Goal: Information Seeking & Learning: Learn about a topic

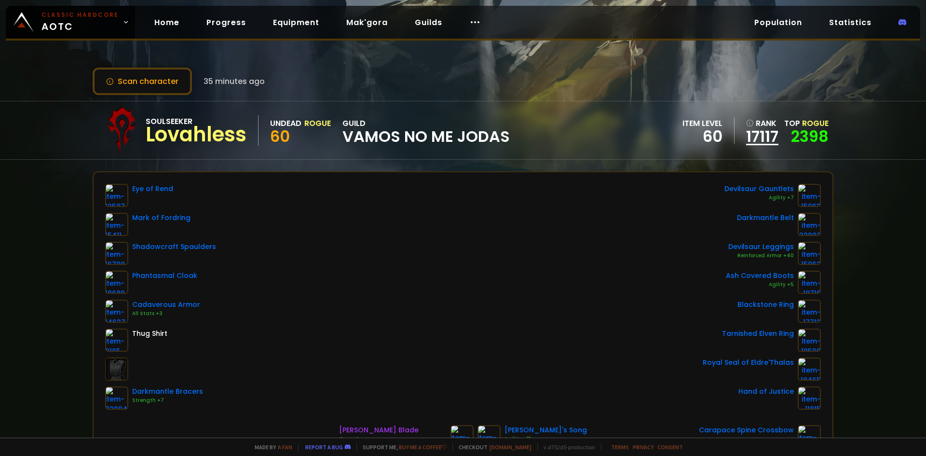
click at [759, 136] on link "17117" at bounding box center [762, 136] width 32 height 14
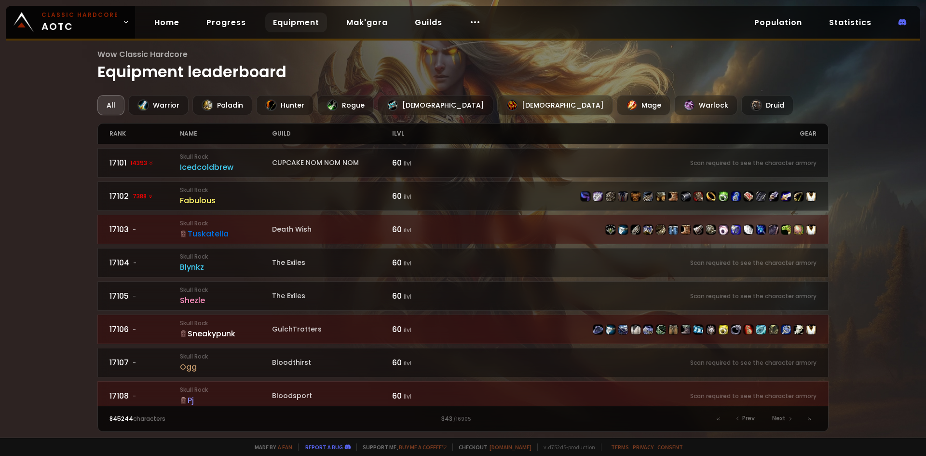
drag, startPoint x: 548, startPoint y: 321, endPoint x: 479, endPoint y: 336, distance: 70.5
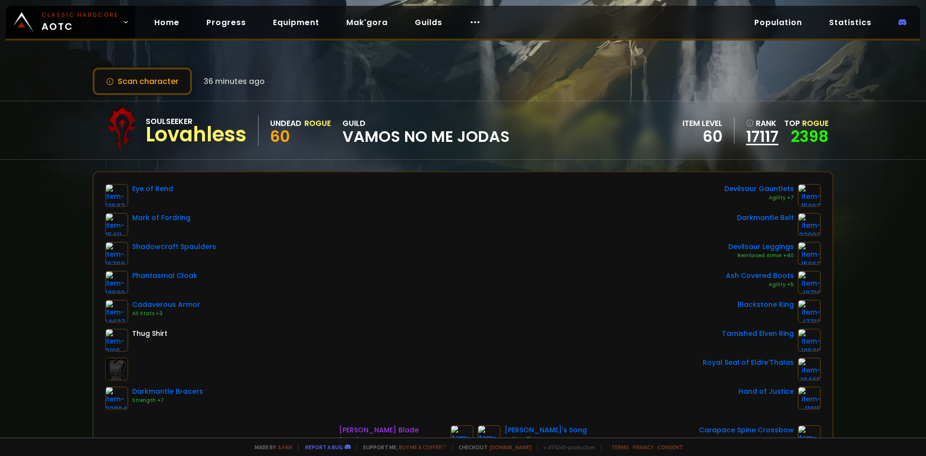
click at [756, 141] on link "17117" at bounding box center [762, 136] width 32 height 14
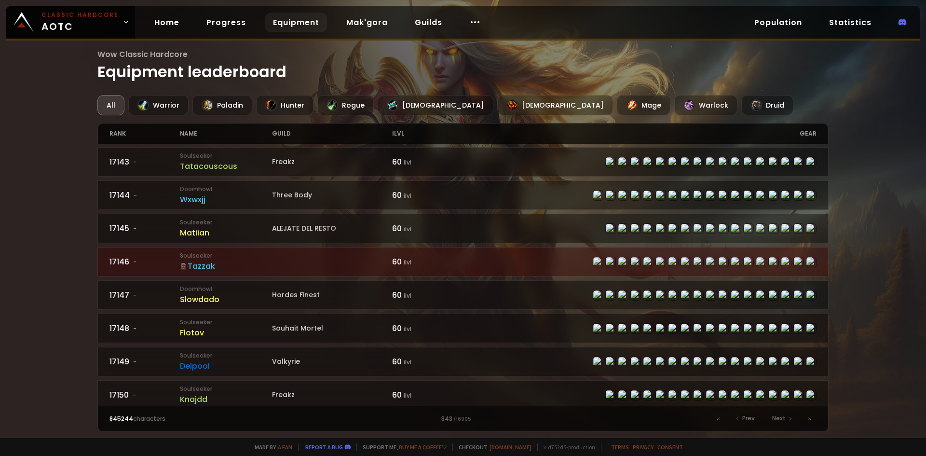
scroll to position [1407, 0]
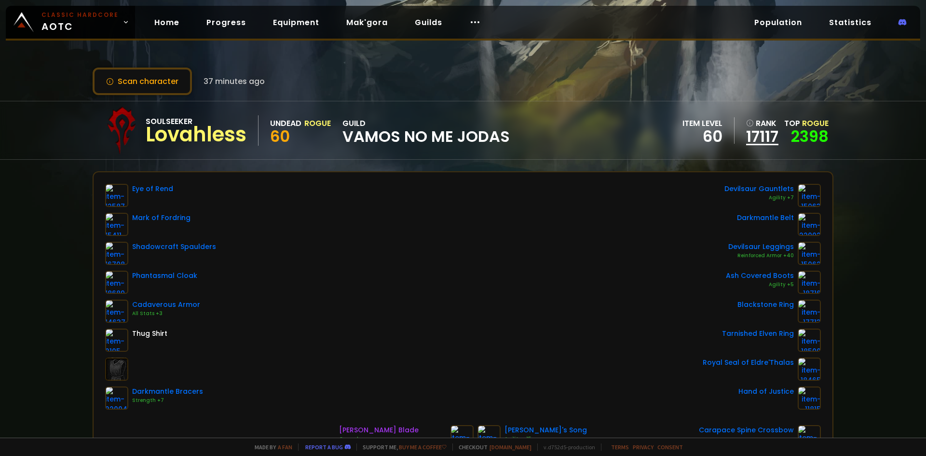
click at [759, 142] on link "17117" at bounding box center [762, 136] width 32 height 14
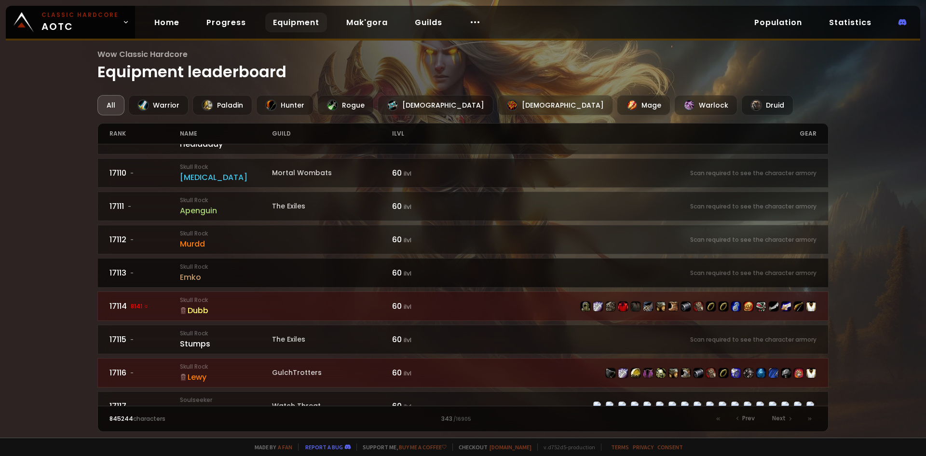
scroll to position [338, 0]
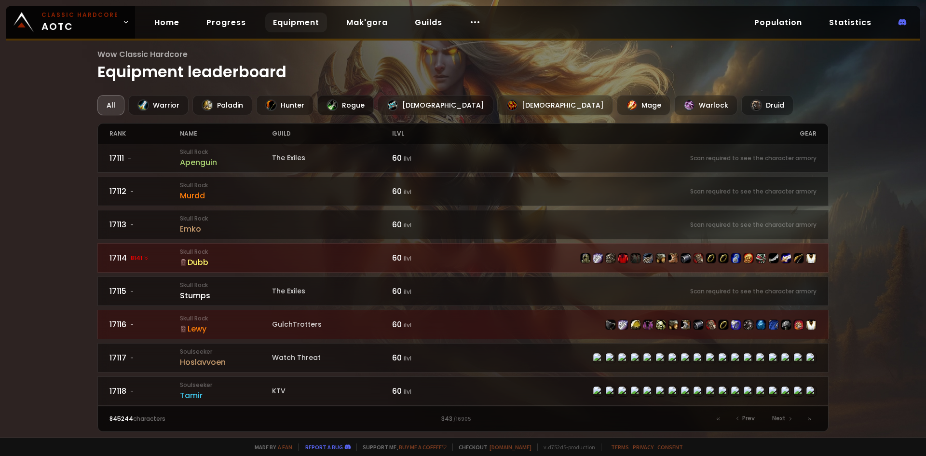
click at [362, 107] on div "Rogue" at bounding box center [345, 105] width 56 height 20
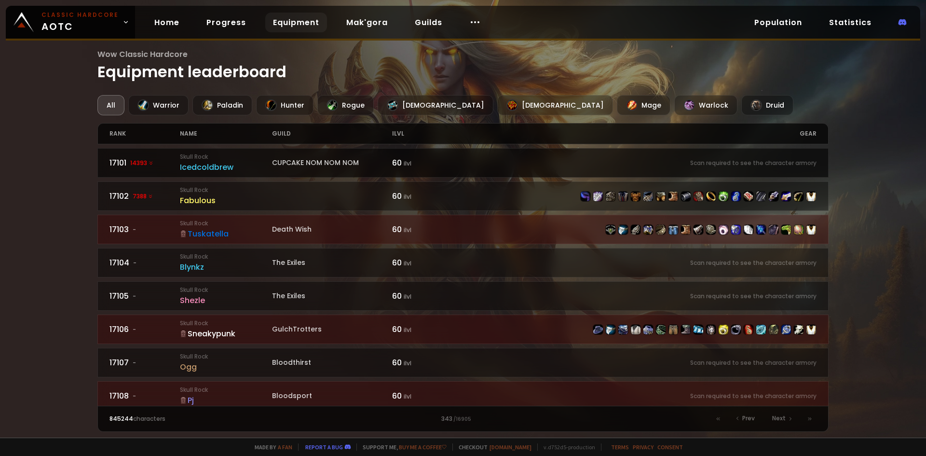
drag, startPoint x: 550, startPoint y: 168, endPoint x: 531, endPoint y: 169, distance: 18.4
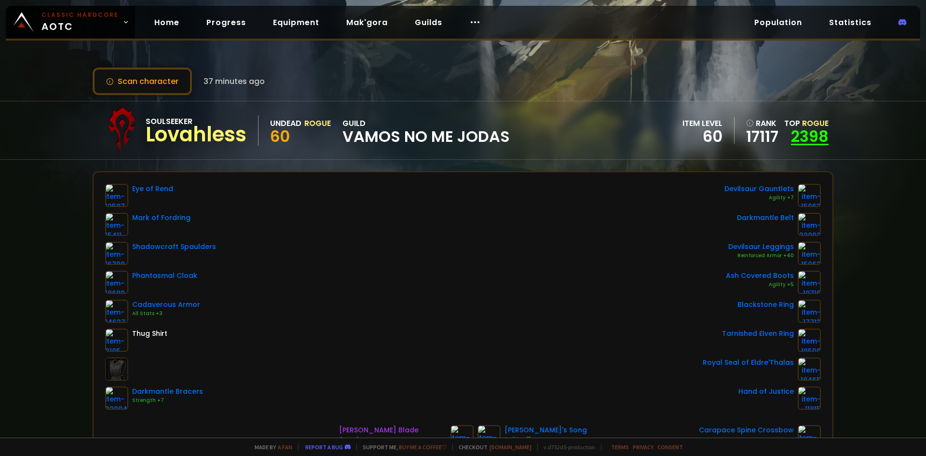
click at [816, 142] on link "2398" at bounding box center [810, 136] width 38 height 22
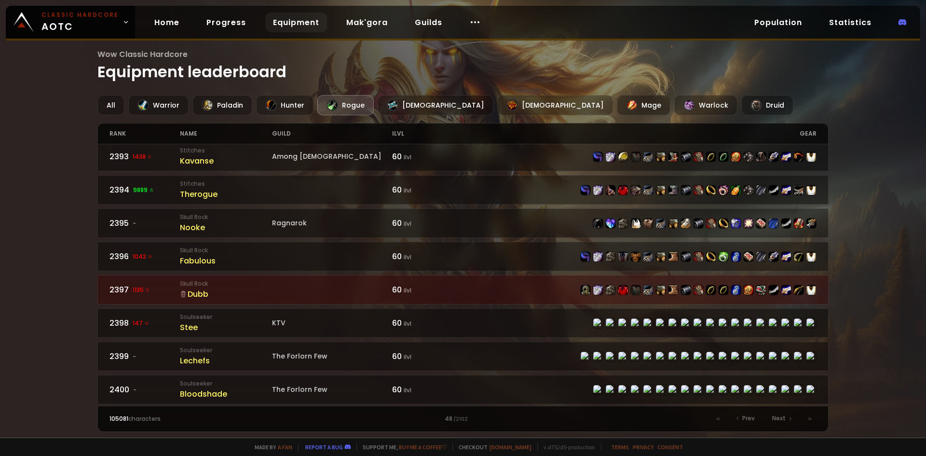
scroll to position [1407, 0]
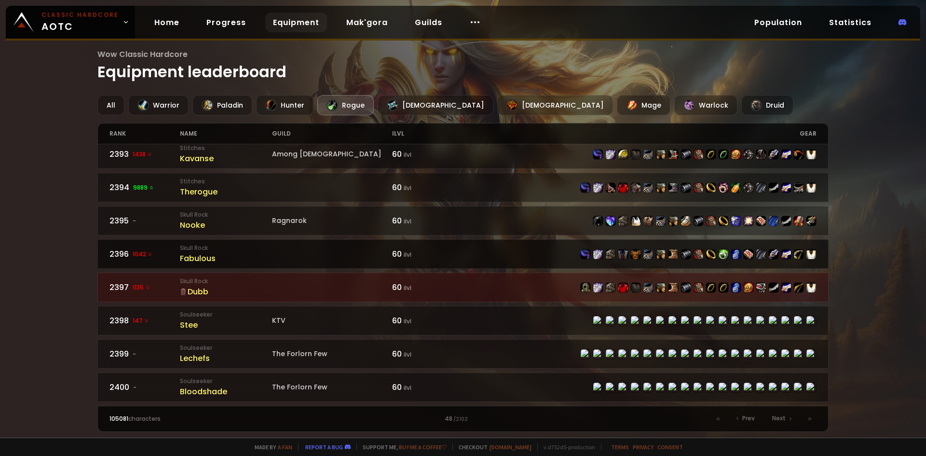
drag, startPoint x: 540, startPoint y: 237, endPoint x: 481, endPoint y: 246, distance: 60.0
